Goal: Navigation & Orientation: Find specific page/section

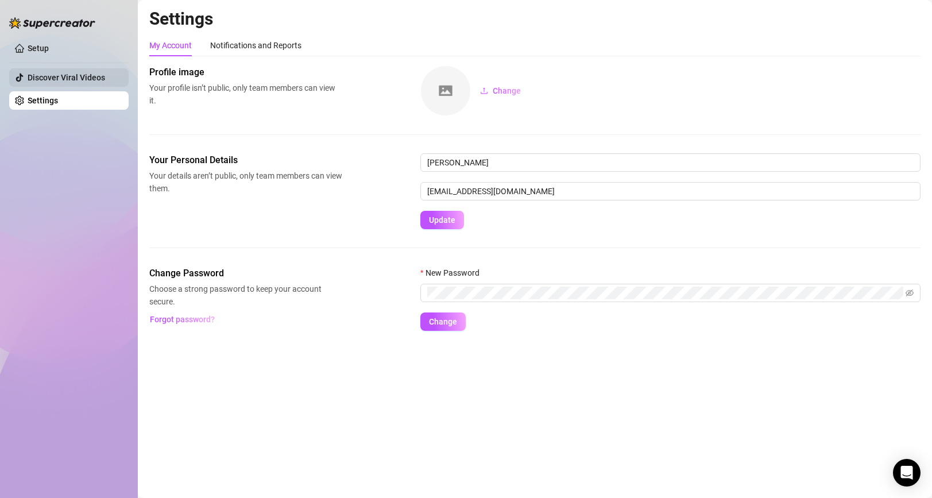
click at [78, 79] on link "Discover Viral Videos" at bounding box center [66, 77] width 77 height 9
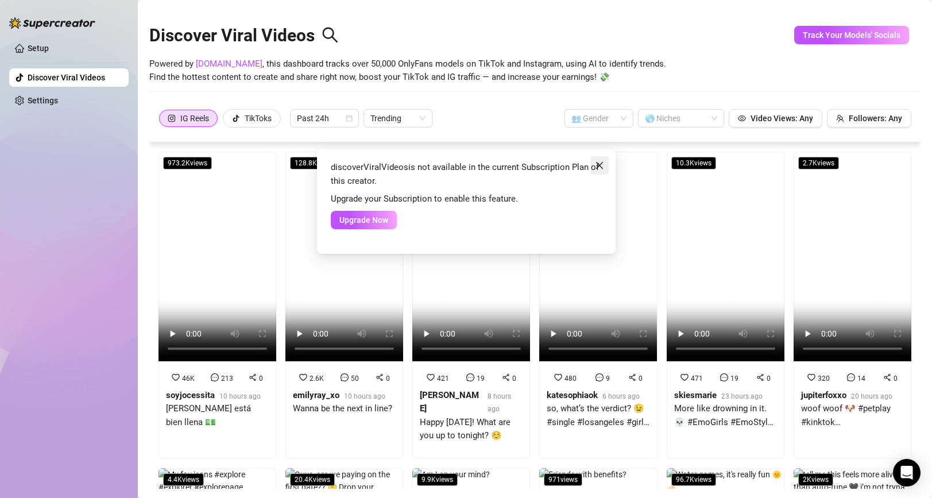
click at [603, 161] on span "Close" at bounding box center [599, 165] width 18 height 9
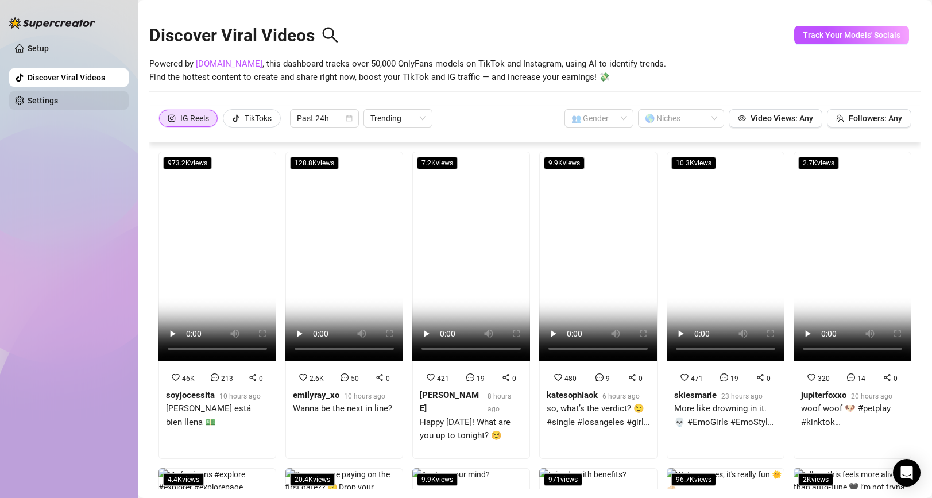
click at [38, 105] on link "Settings" at bounding box center [43, 100] width 30 height 9
